Goal: Task Accomplishment & Management: Complete application form

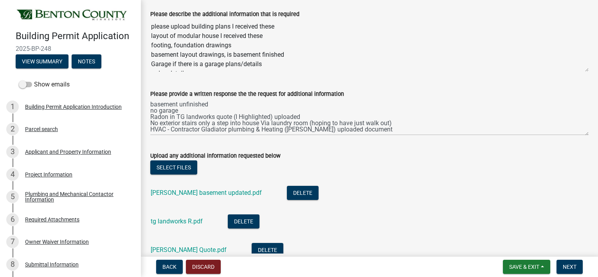
scroll to position [78, 0]
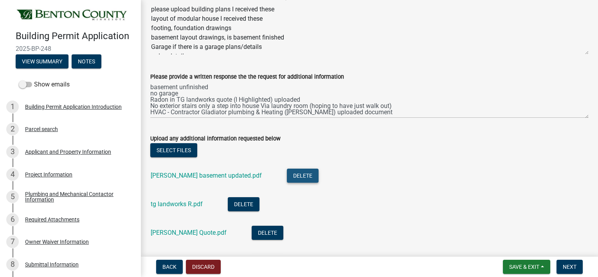
click at [288, 175] on button "Delete" at bounding box center [303, 176] width 32 height 14
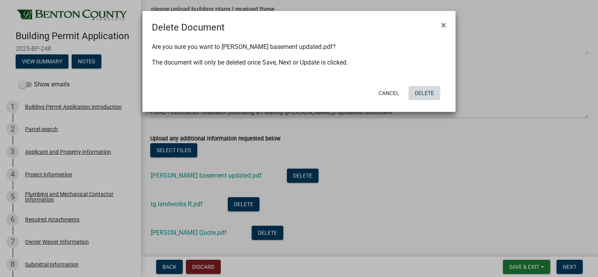
click at [424, 95] on button "Delete" at bounding box center [424, 93] width 32 height 14
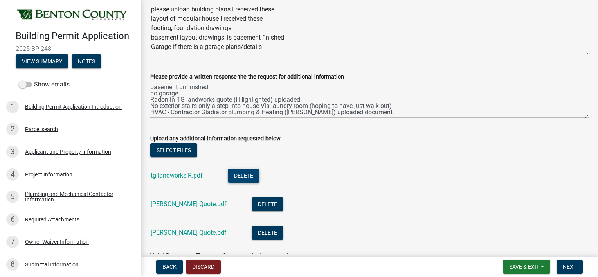
click at [249, 177] on button "Delete" at bounding box center [244, 176] width 32 height 14
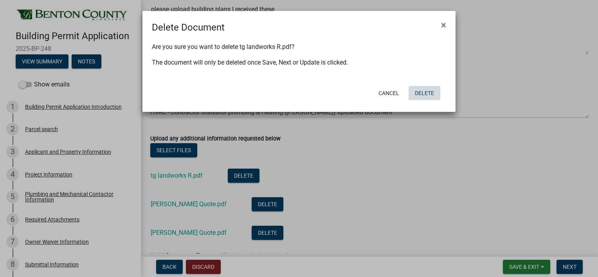
click at [420, 96] on button "Delete" at bounding box center [424, 93] width 32 height 14
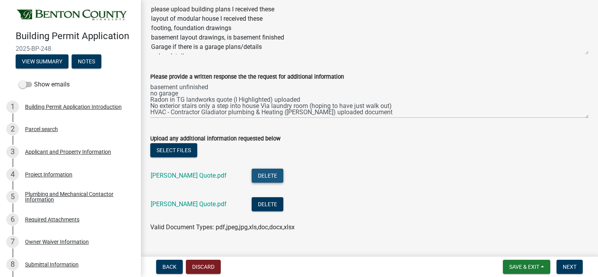
click at [254, 178] on button "Delete" at bounding box center [268, 176] width 32 height 14
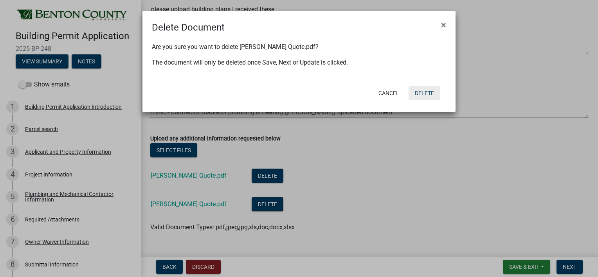
click at [419, 92] on button "Delete" at bounding box center [424, 93] width 32 height 14
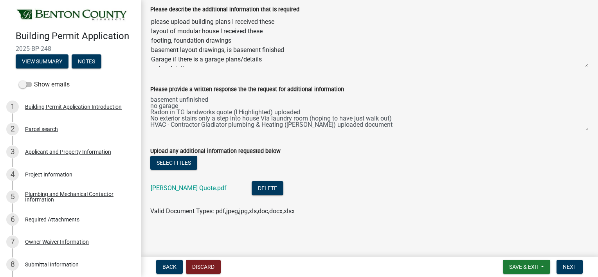
scroll to position [66, 0]
click at [254, 187] on button "Delete" at bounding box center [268, 188] width 32 height 14
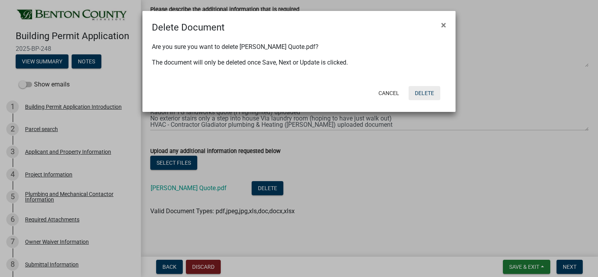
click at [423, 92] on button "Delete" at bounding box center [424, 93] width 32 height 14
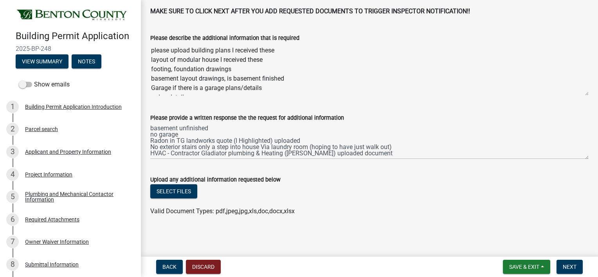
scroll to position [37, 0]
click at [524, 268] on span "Save & Exit" at bounding box center [524, 267] width 30 height 6
click at [499, 227] on button "Save" at bounding box center [518, 227] width 63 height 19
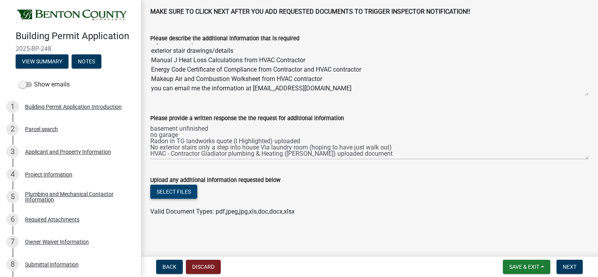
click at [189, 189] on button "Select files" at bounding box center [173, 192] width 47 height 14
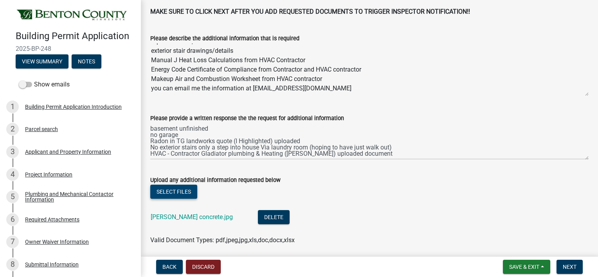
scroll to position [66, 0]
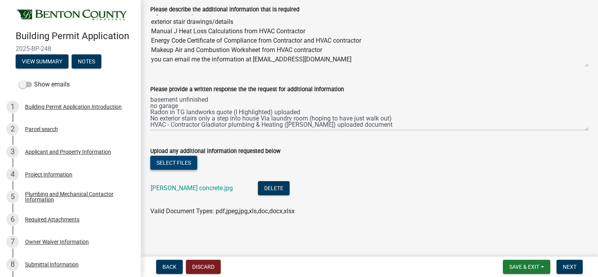
click at [186, 163] on button "Select files" at bounding box center [173, 163] width 47 height 14
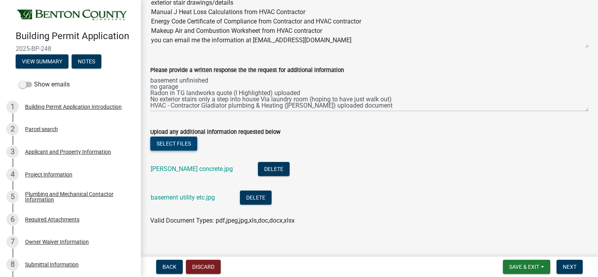
scroll to position [94, 0]
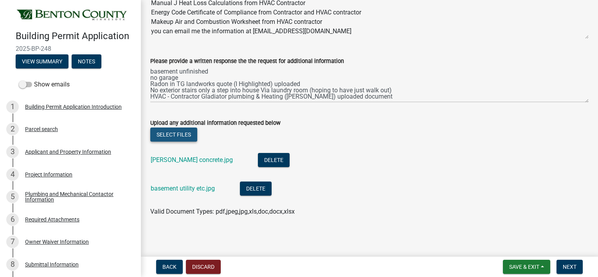
click at [178, 137] on button "Select files" at bounding box center [173, 135] width 47 height 14
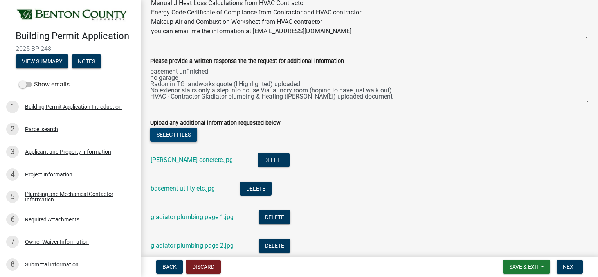
scroll to position [172, 0]
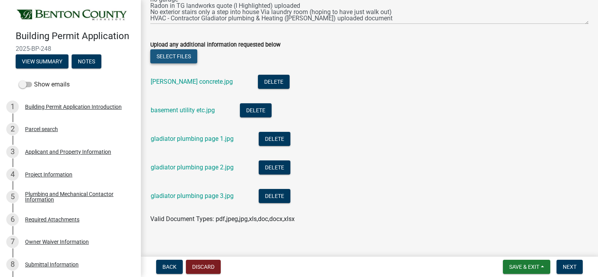
click at [177, 58] on button "Select files" at bounding box center [173, 56] width 47 height 14
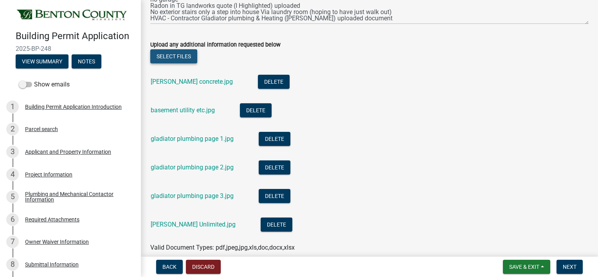
click at [189, 54] on button "Select files" at bounding box center [173, 56] width 47 height 14
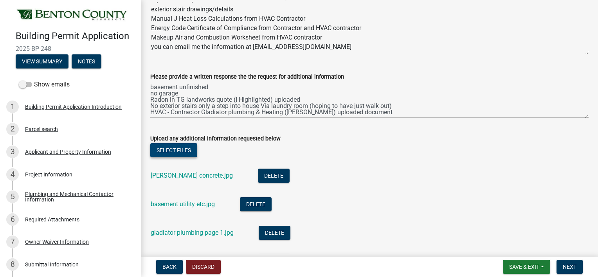
scroll to position [156, 0]
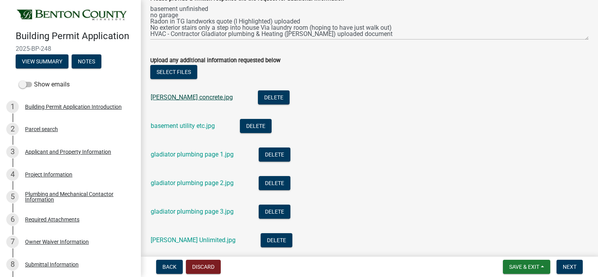
click at [190, 99] on link "[PERSON_NAME] concrete.jpg" at bounding box center [192, 96] width 82 height 7
click at [186, 181] on link "gladiator plumbing page 2.jpg" at bounding box center [192, 182] width 83 height 7
click at [277, 151] on button "Delete" at bounding box center [275, 154] width 32 height 14
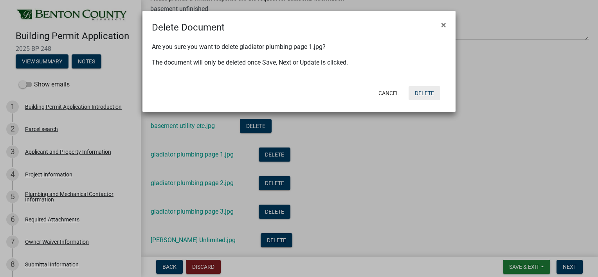
click at [430, 94] on button "Delete" at bounding box center [424, 93] width 32 height 14
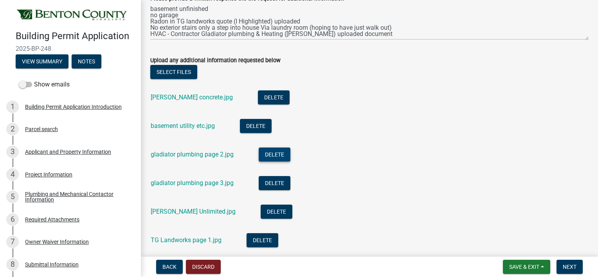
click at [273, 153] on button "Delete" at bounding box center [275, 154] width 32 height 14
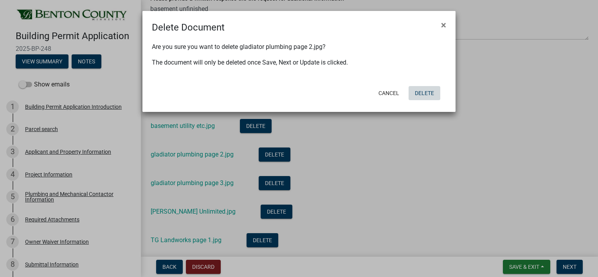
click at [422, 94] on button "Delete" at bounding box center [424, 93] width 32 height 14
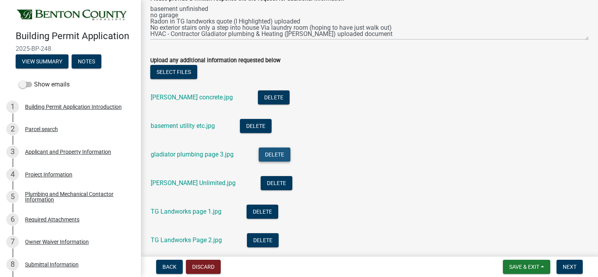
click at [271, 156] on button "Delete" at bounding box center [275, 154] width 32 height 14
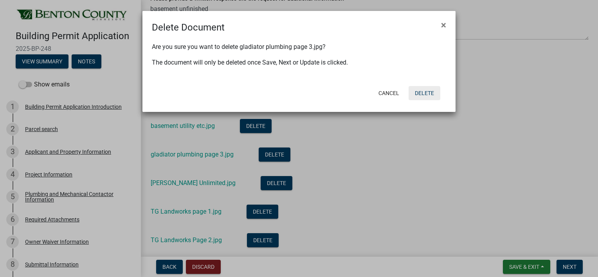
click at [428, 91] on button "Delete" at bounding box center [424, 93] width 32 height 14
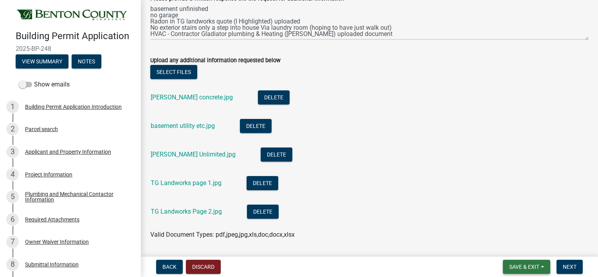
click at [512, 268] on span "Save & Exit" at bounding box center [524, 267] width 30 height 6
click at [504, 228] on button "Save" at bounding box center [518, 227] width 63 height 19
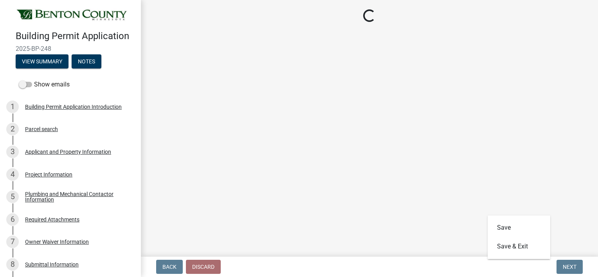
scroll to position [0, 0]
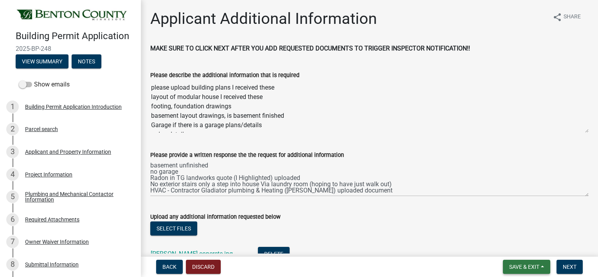
click at [525, 266] on span "Save & Exit" at bounding box center [524, 267] width 30 height 6
click at [509, 246] on button "Save & Exit" at bounding box center [518, 246] width 63 height 19
